Goal: Transaction & Acquisition: Purchase product/service

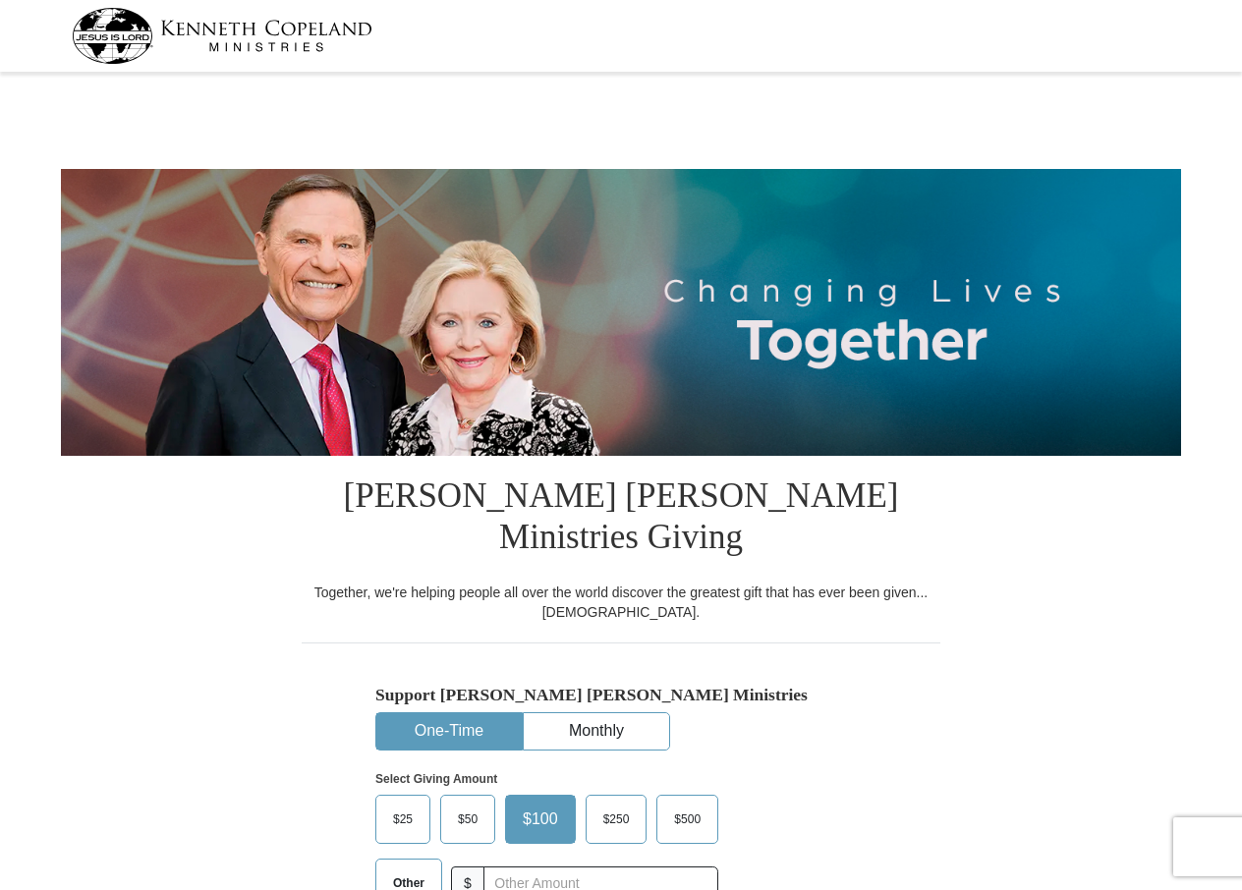
select select "NC"
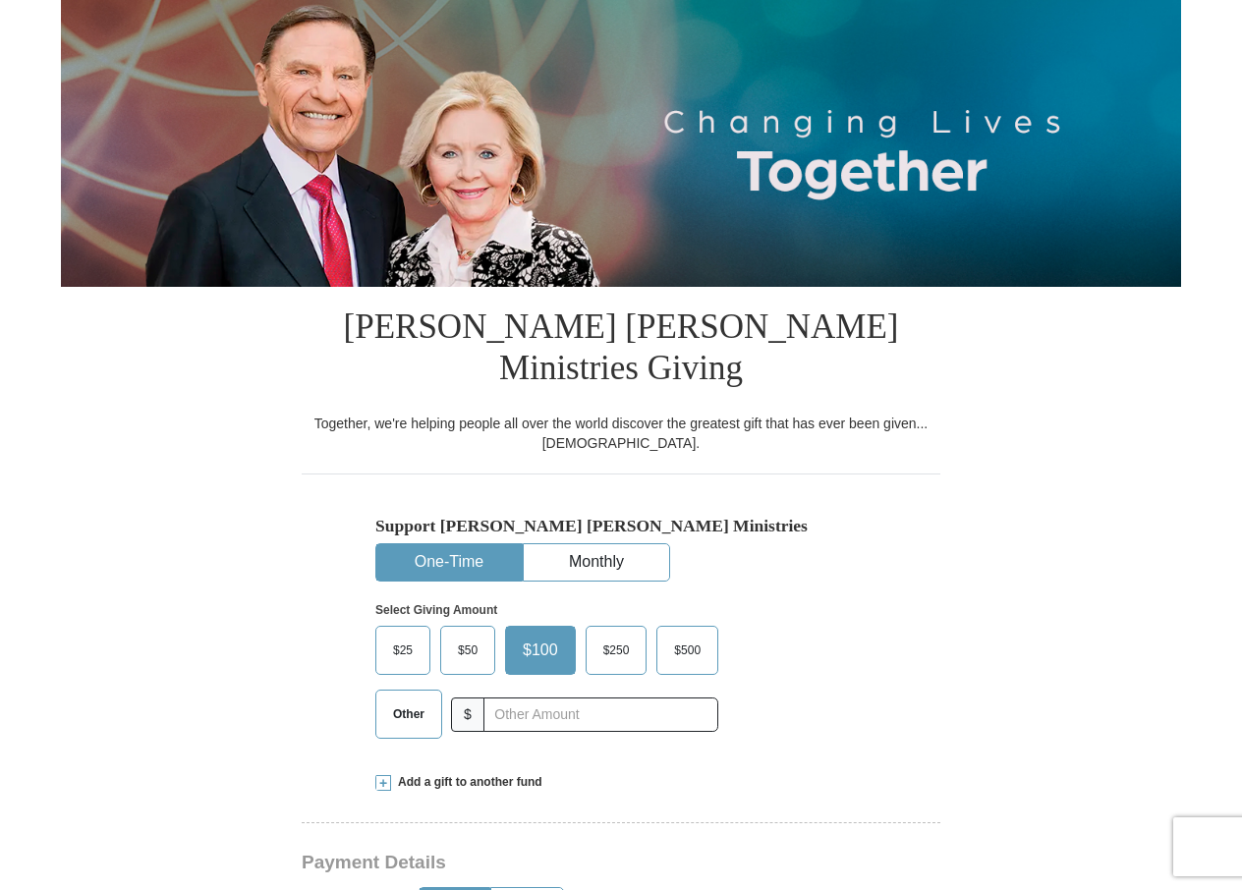
scroll to position [295, 0]
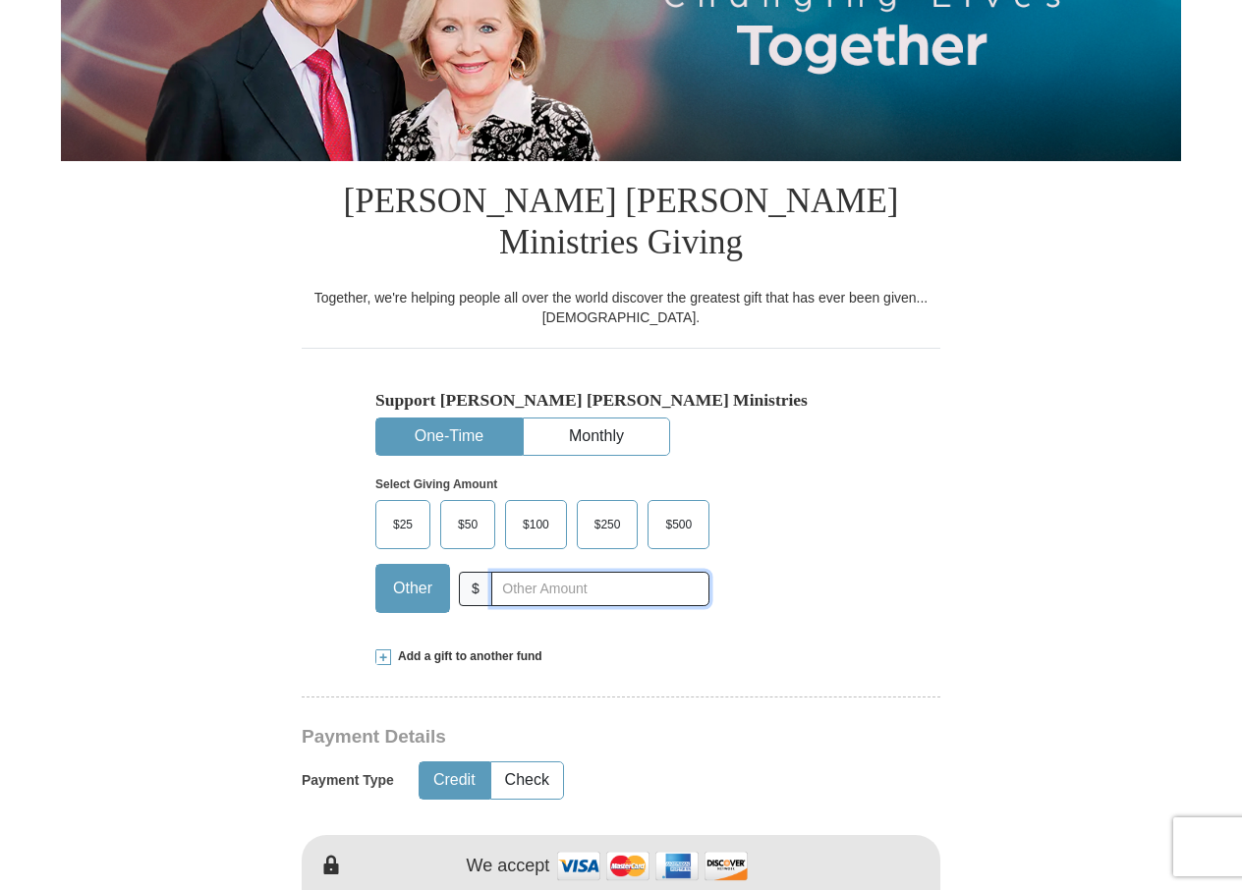
click at [578, 572] on input "text" at bounding box center [600, 589] width 218 height 34
type input "400.00"
click at [539, 762] on button "Check" at bounding box center [527, 780] width 72 height 36
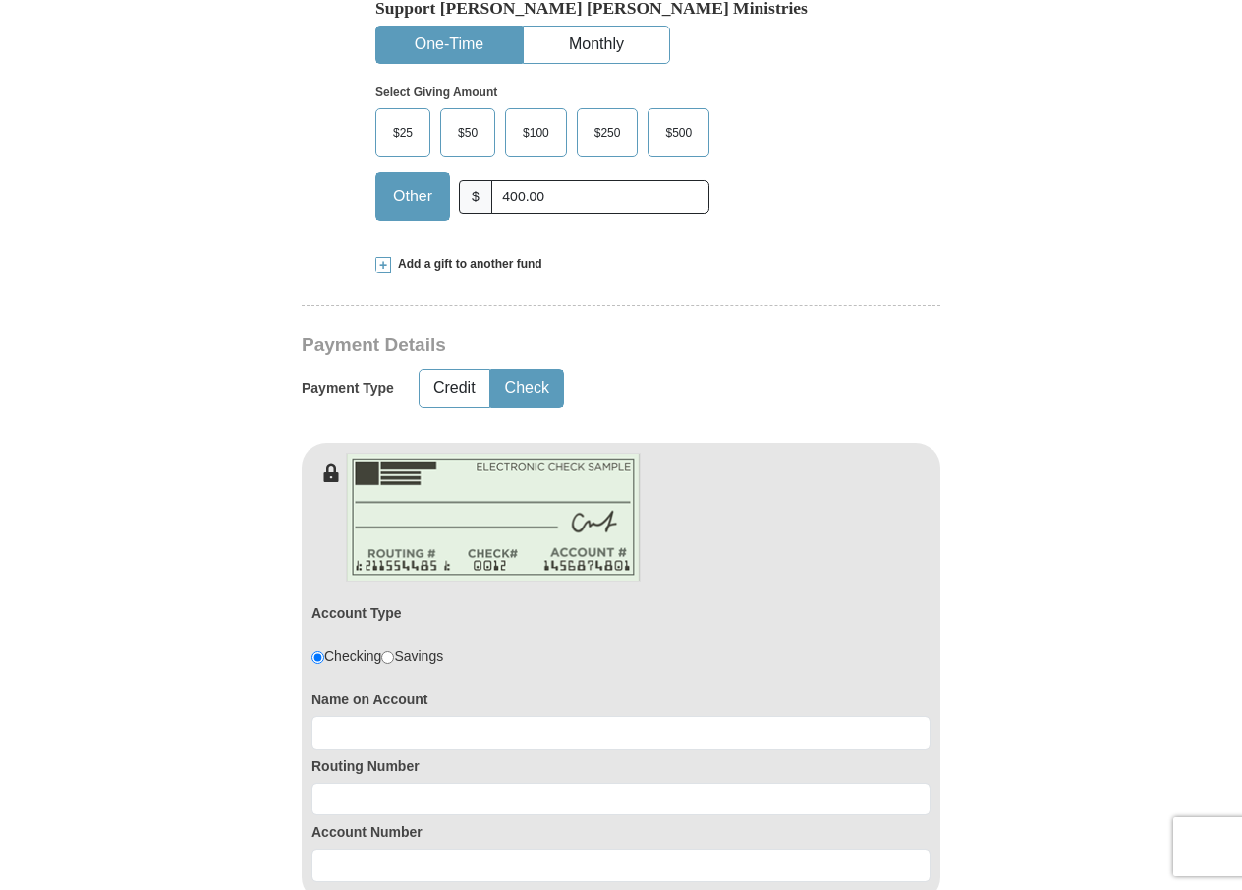
scroll to position [688, 0]
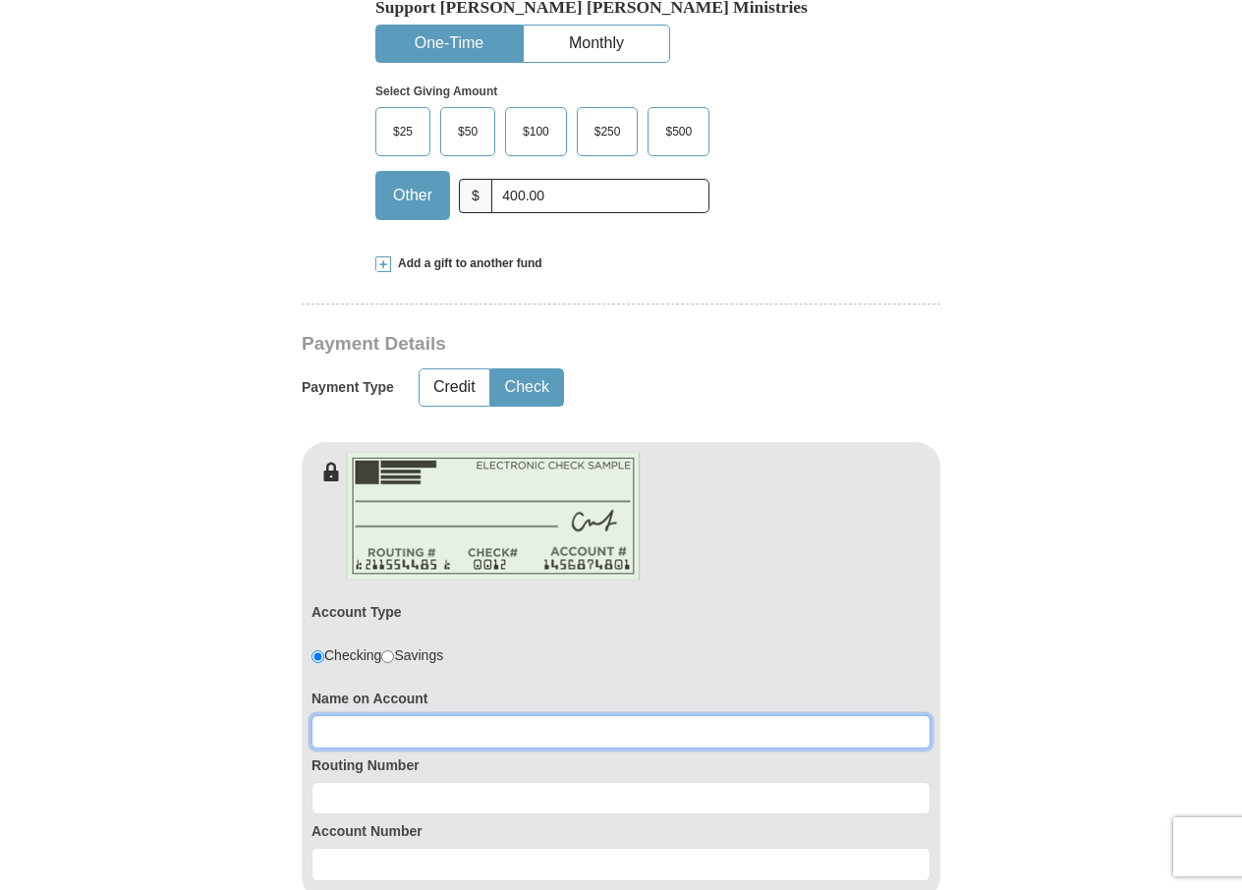
click at [463, 715] on input at bounding box center [620, 731] width 619 height 33
type input "[PERSON_NAME]"
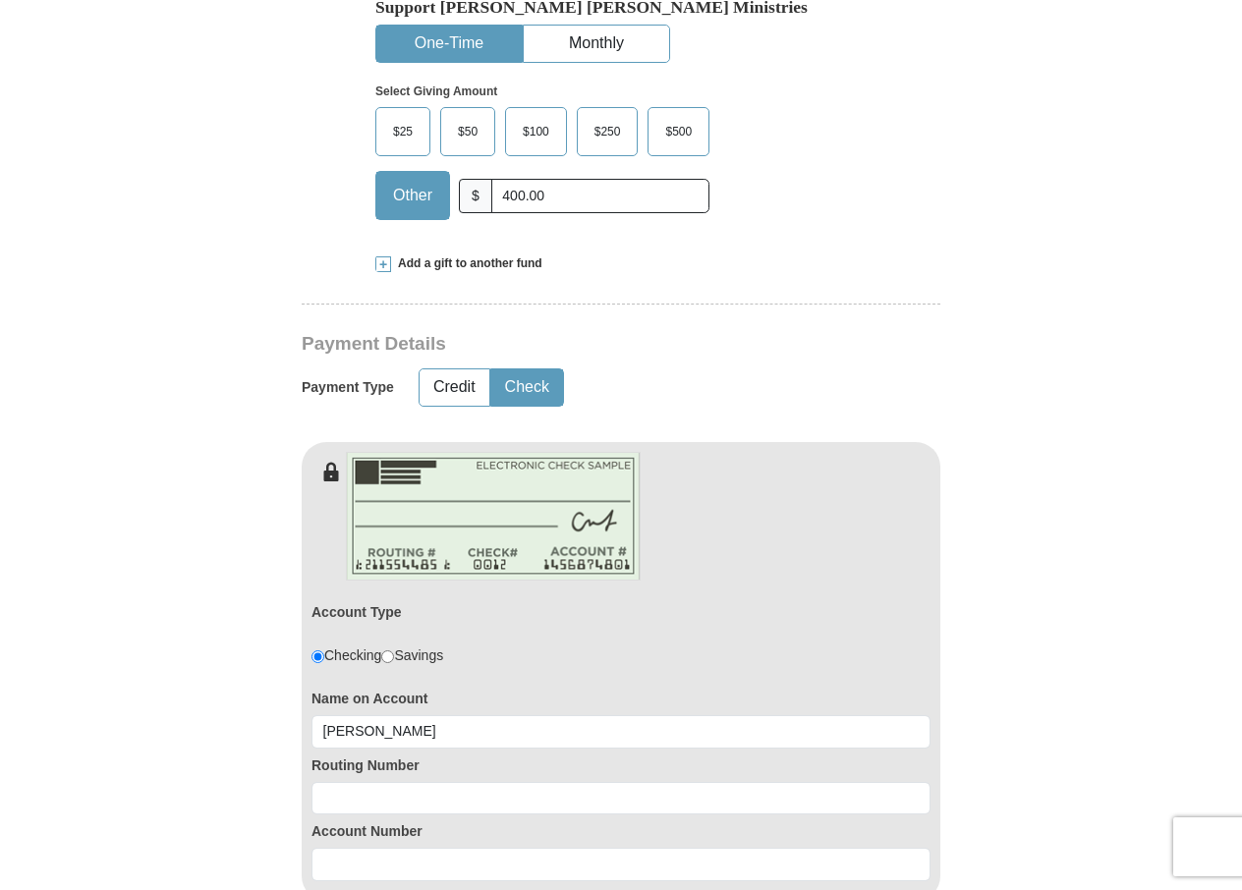
type input "1405 Jockey ct"
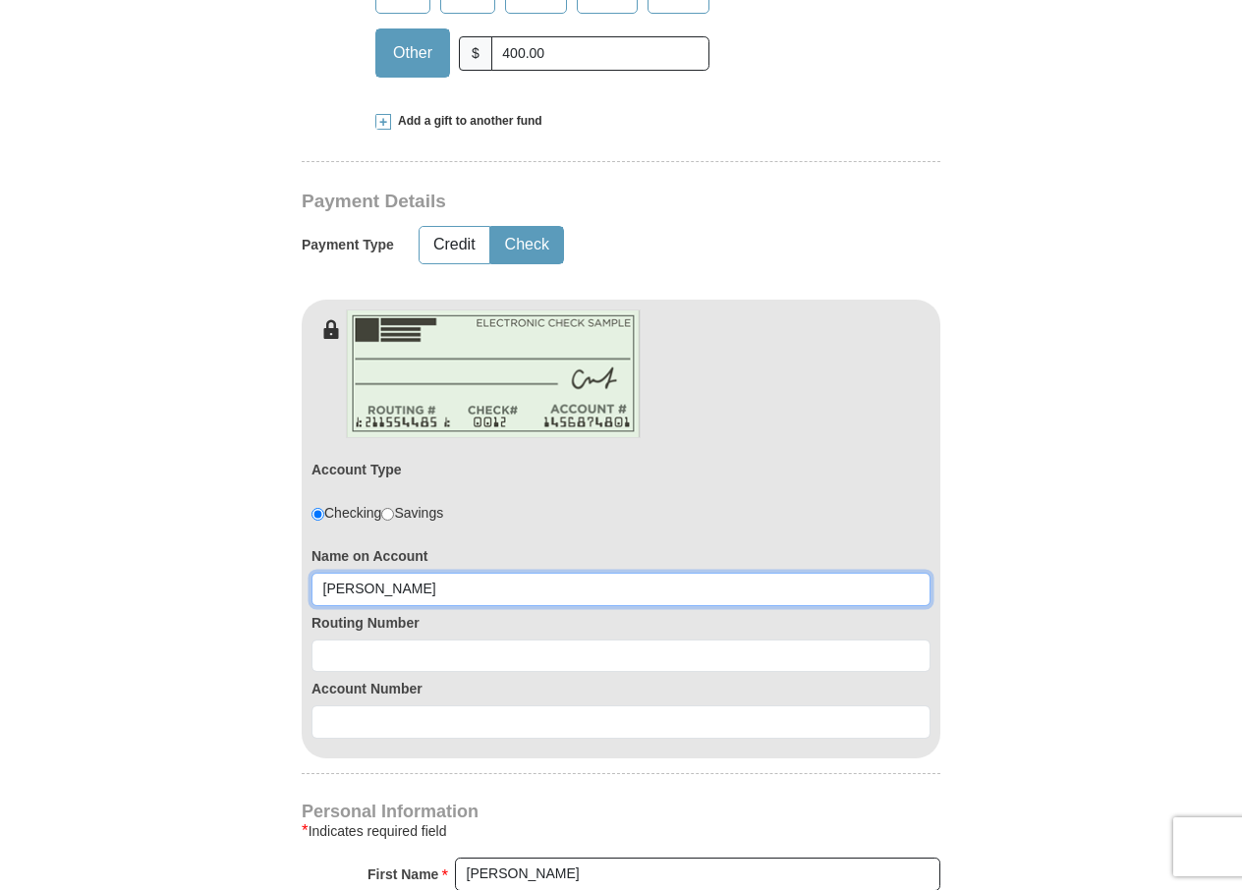
scroll to position [786, 0]
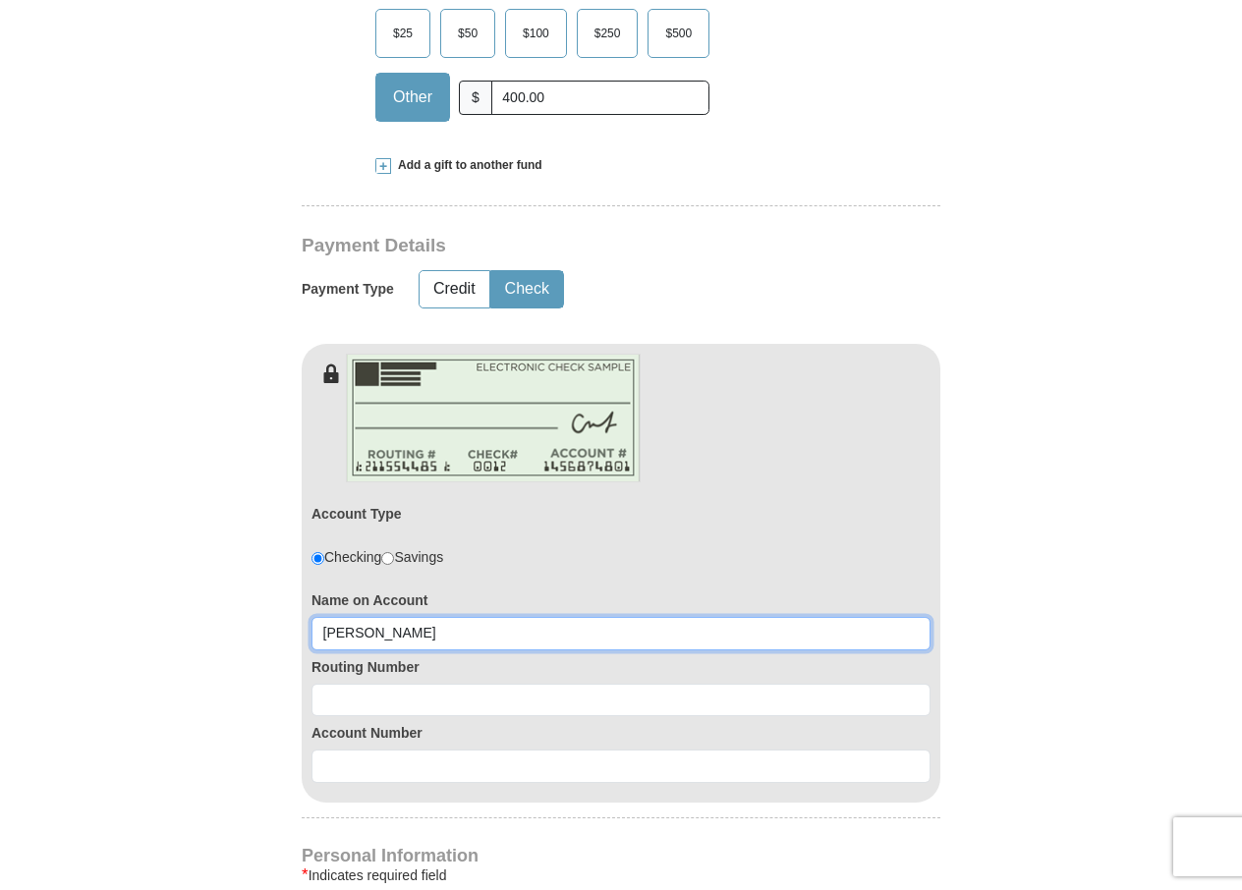
type input "[PERSON_NAME]"
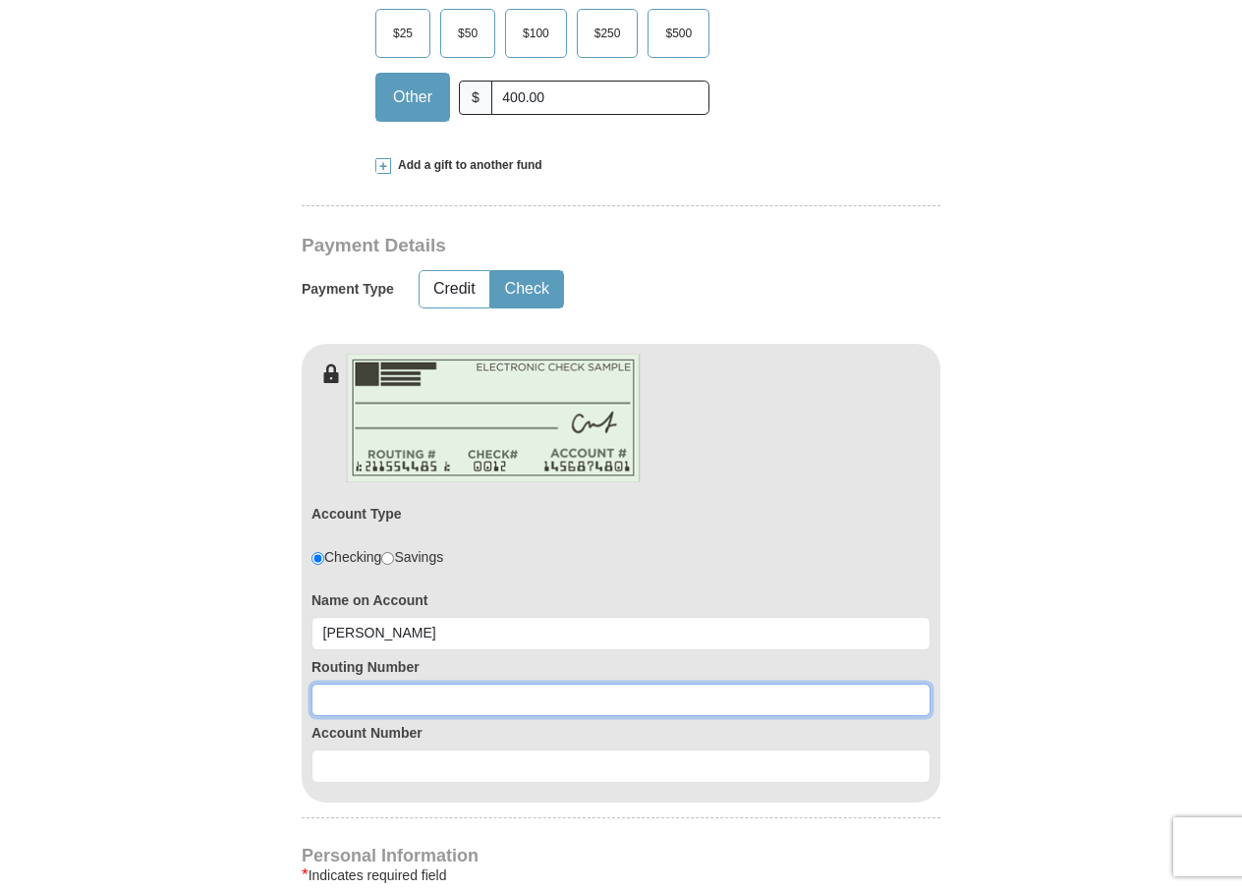
click at [355, 684] on input at bounding box center [620, 700] width 619 height 33
type input "253175737"
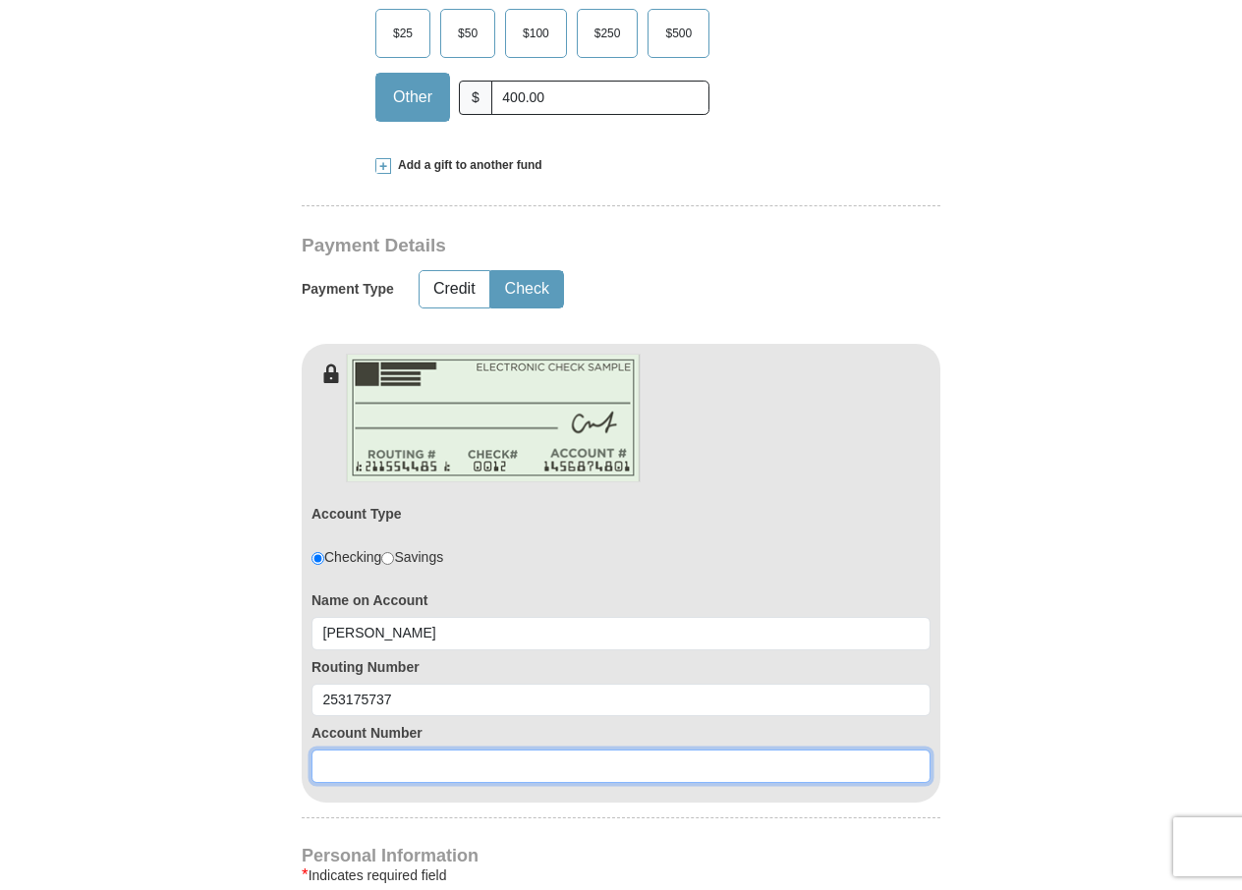
click at [398, 749] on input at bounding box center [620, 765] width 619 height 33
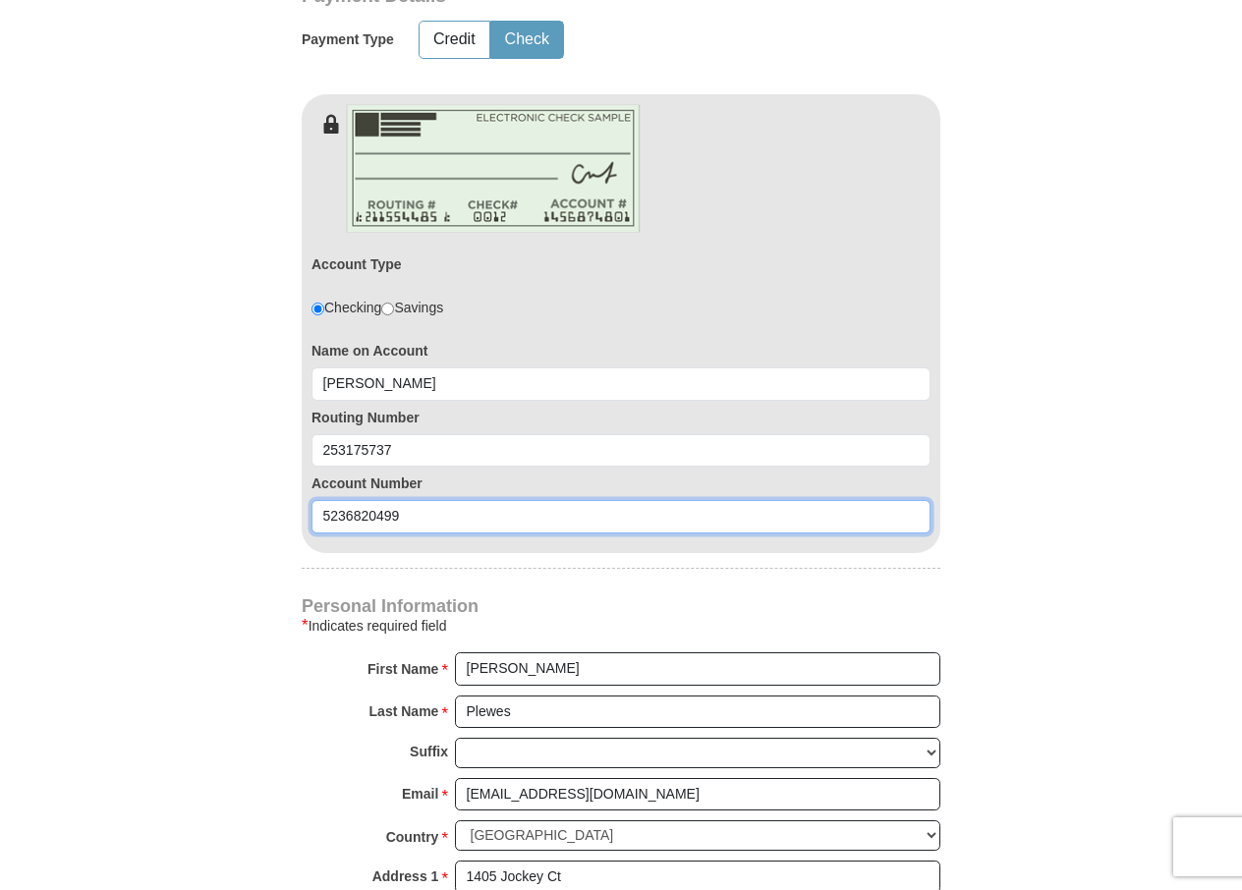
scroll to position [1080, 0]
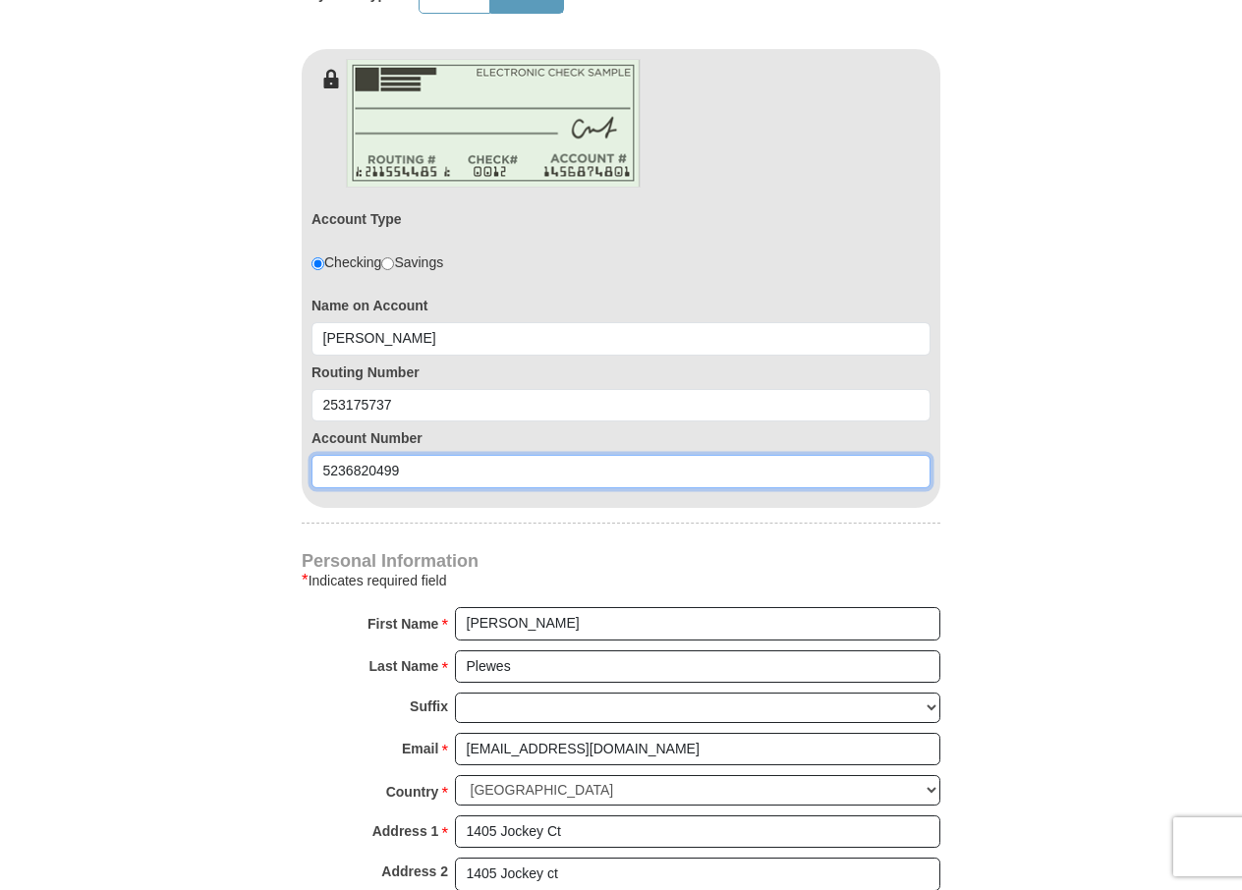
type input "5236820499"
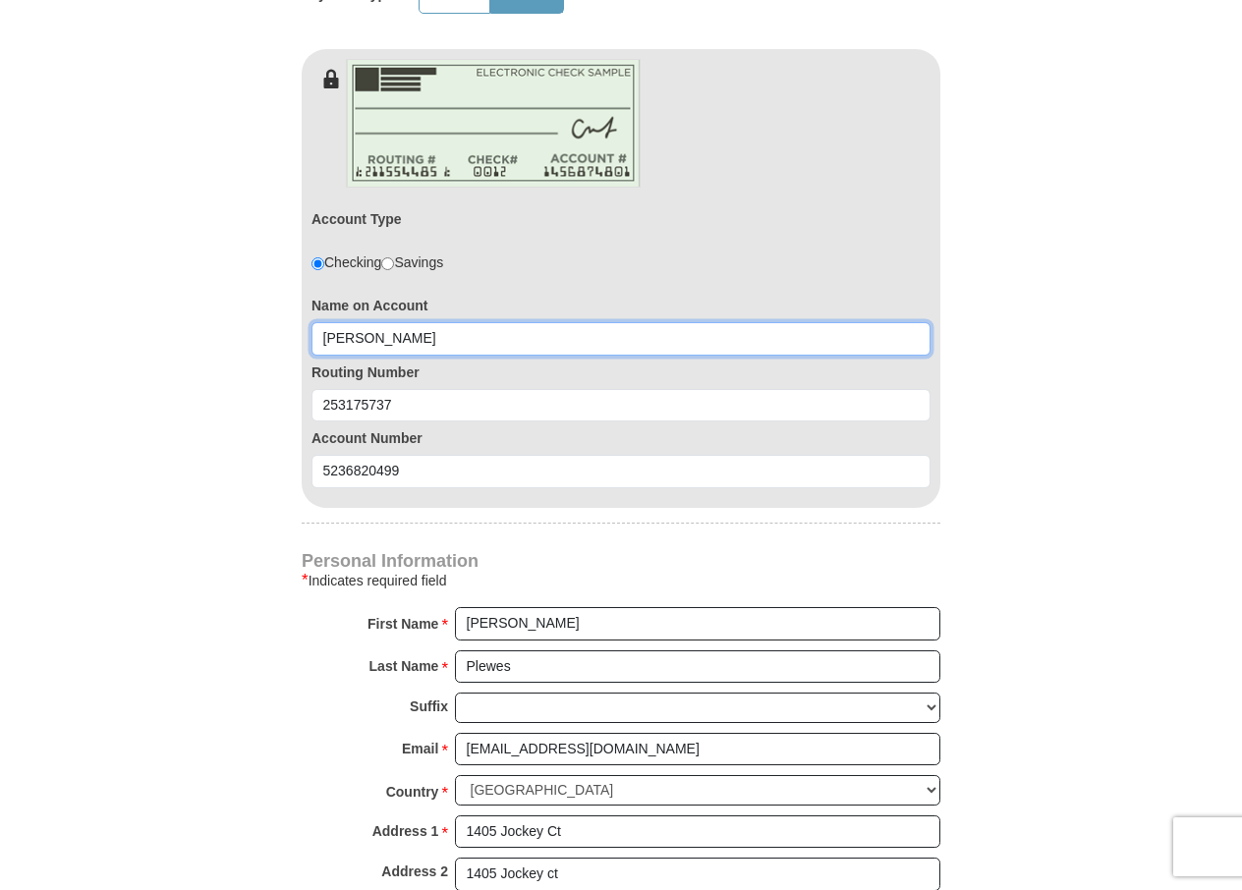
click at [428, 322] on input "[PERSON_NAME]" at bounding box center [620, 338] width 619 height 33
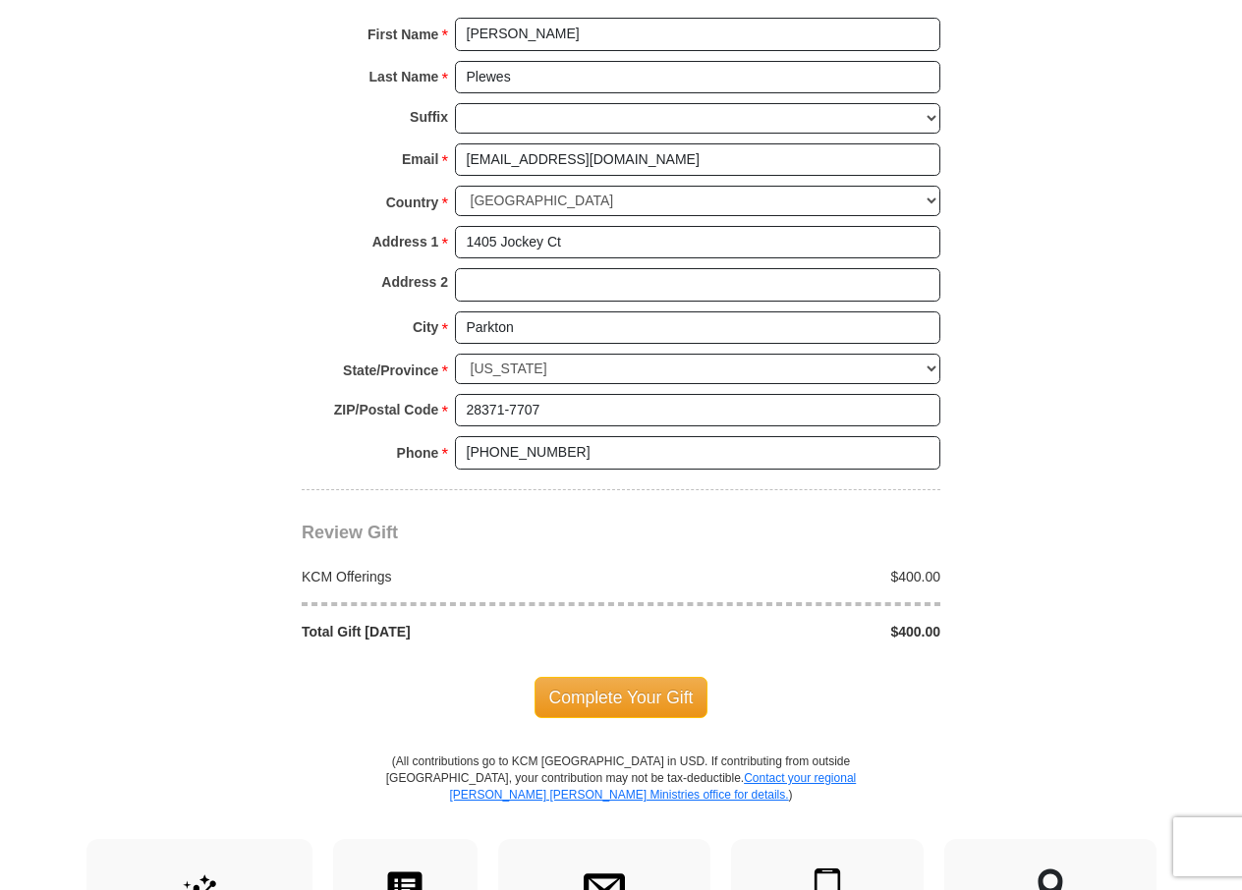
scroll to position [1768, 0]
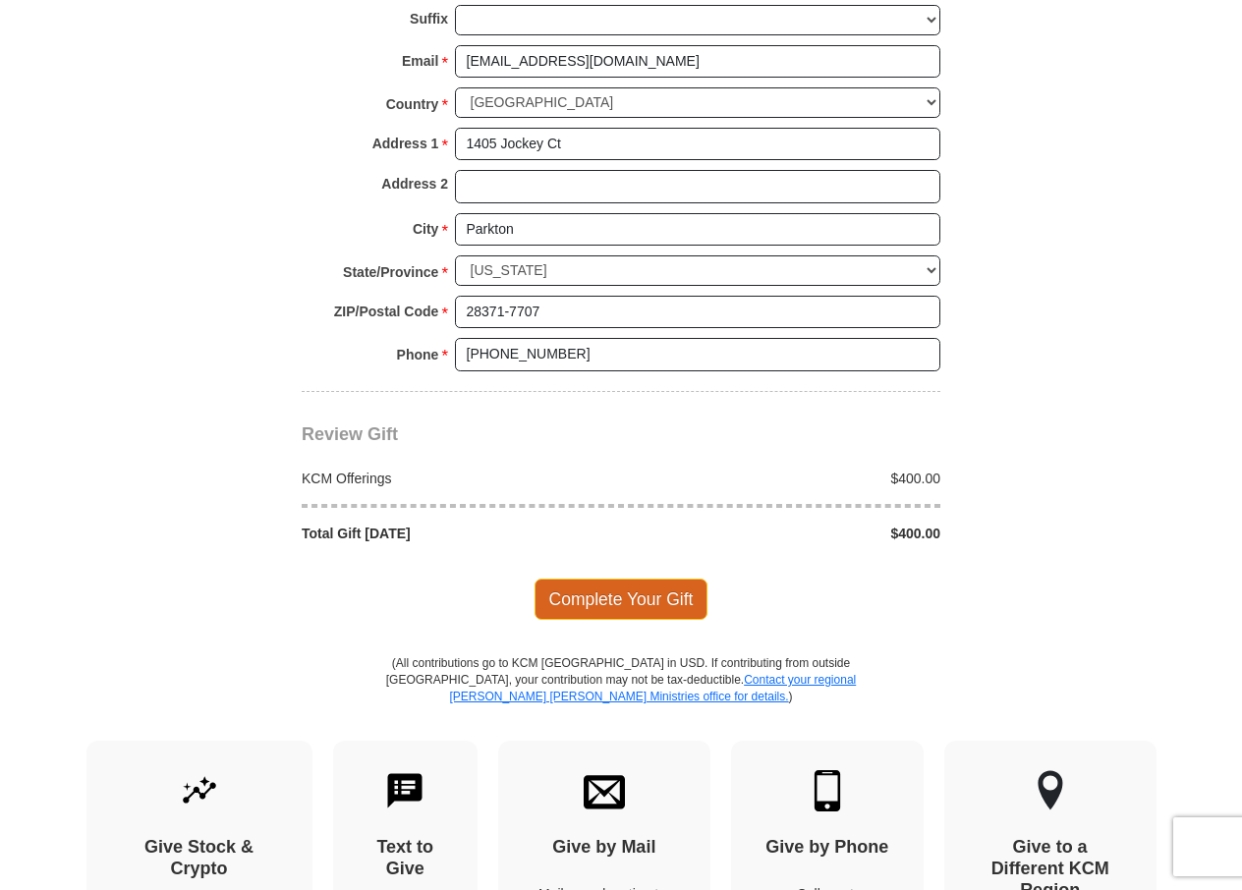
click at [597, 579] on span "Complete Your Gift" at bounding box center [621, 599] width 174 height 41
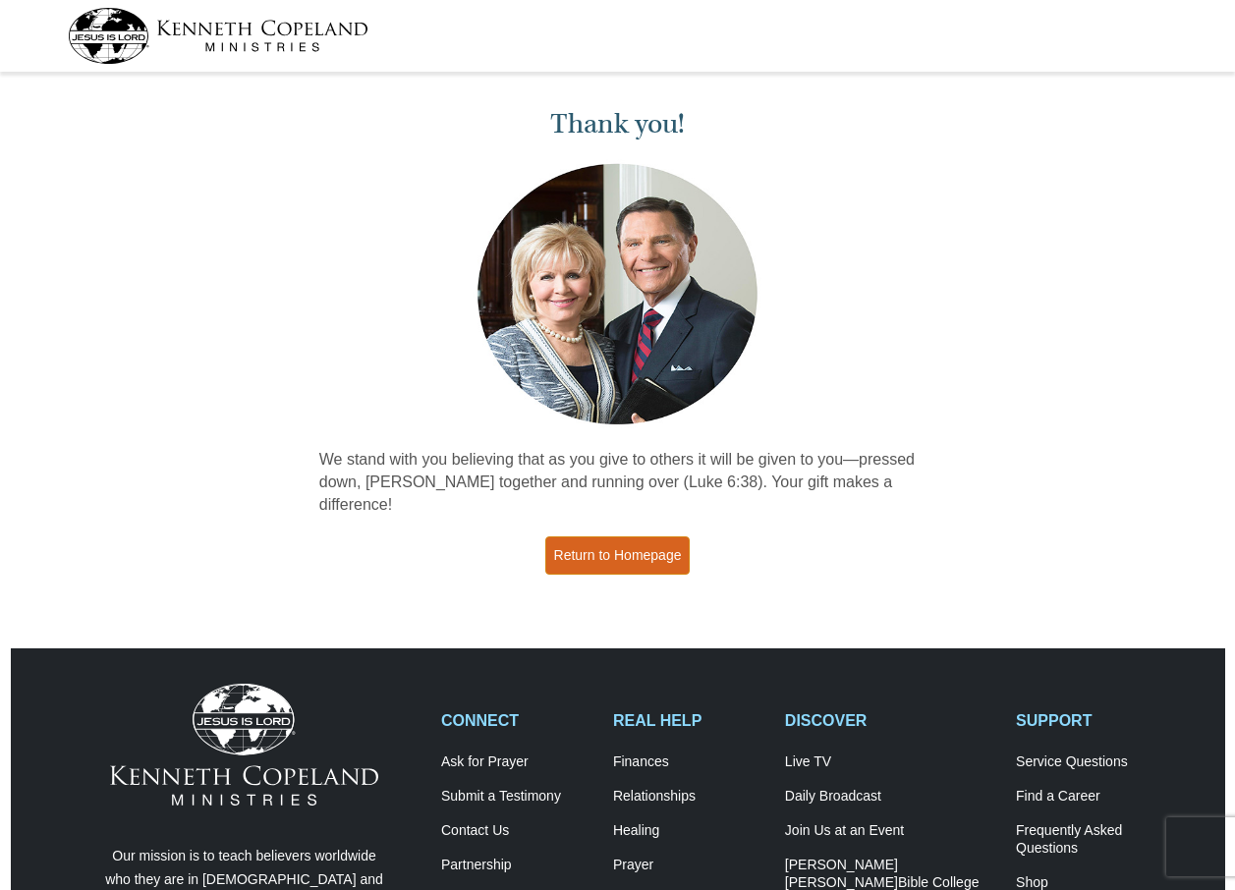
click at [604, 536] on link "Return to Homepage" at bounding box center [617, 555] width 145 height 38
